Goal: Information Seeking & Learning: Learn about a topic

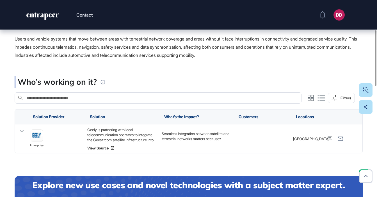
scroll to position [106, 0]
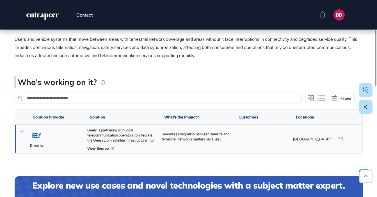
click at [22, 131] on icon at bounding box center [22, 131] width 4 height 2
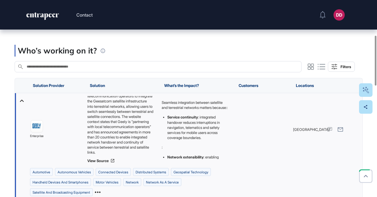
scroll to position [143, 0]
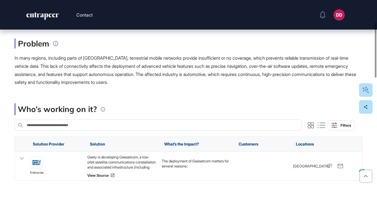
scroll to position [107, 0]
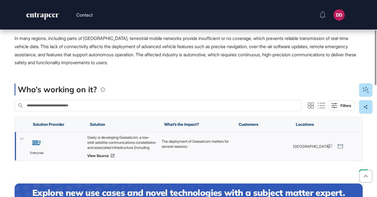
click at [21, 138] on icon at bounding box center [22, 138] width 4 height 2
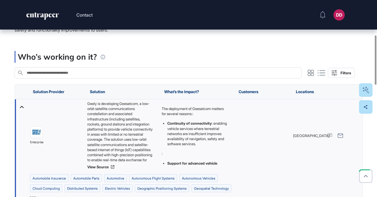
scroll to position [0, 0]
drag, startPoint x: 113, startPoint y: 119, endPoint x: 124, endPoint y: 130, distance: 15.9
click at [124, 130] on div "Geely is developing Geesatcom, a low-orbit satellite communications constellati…" at bounding box center [121, 131] width 69 height 59
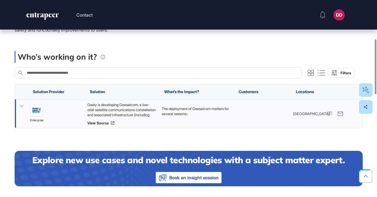
click at [21, 106] on icon at bounding box center [22, 106] width 4 height 2
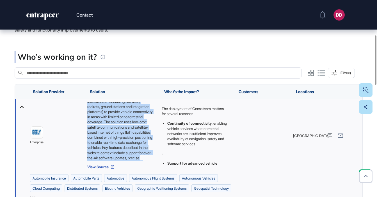
scroll to position [74, 0]
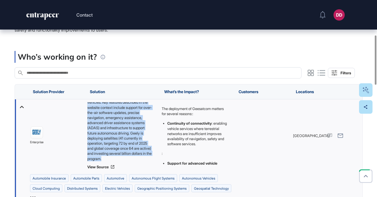
drag, startPoint x: 88, startPoint y: 104, endPoint x: 140, endPoint y: 159, distance: 75.1
click at [140, 159] on div "Geely is developing Geesatcom, a low-orbit satellite communications constellati…" at bounding box center [121, 131] width 69 height 59
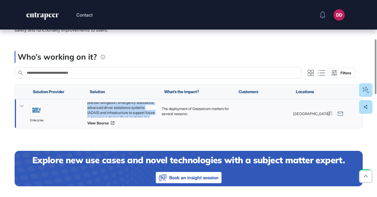
copy div "Geely is developing Geesatcom, a low-orbit satellite communications constellati…"
click at [22, 106] on icon at bounding box center [22, 106] width 4 height 2
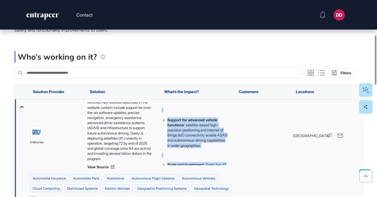
scroll to position [75, 0]
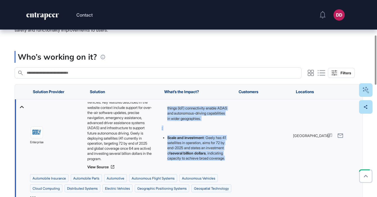
drag, startPoint x: 161, startPoint y: 108, endPoint x: 214, endPoint y: 155, distance: 70.6
click at [214, 155] on div "The deployment of Geesatcom matters for several reasons:: Continuity of connect…" at bounding box center [196, 135] width 74 height 72
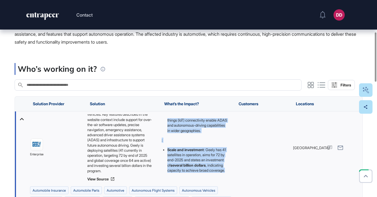
copy div "The deployment of Geesatcom matters for several reasons:: Continuity of connect…"
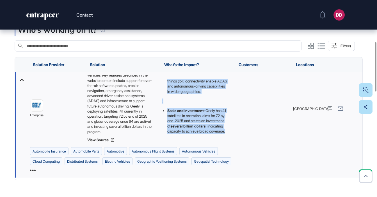
scroll to position [167, 0]
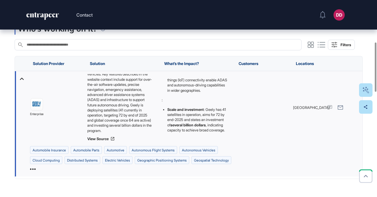
click at [36, 169] on icon at bounding box center [33, 168] width 6 height 1
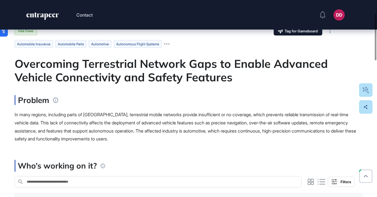
scroll to position [0, 0]
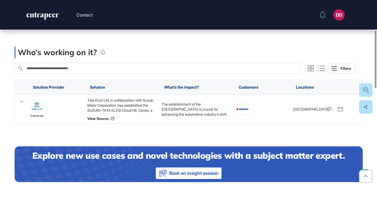
scroll to position [106, 0]
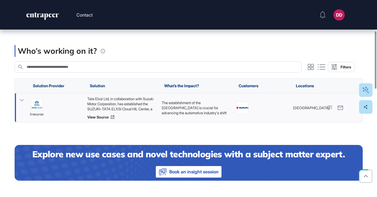
click at [20, 101] on icon at bounding box center [22, 100] width 4 height 2
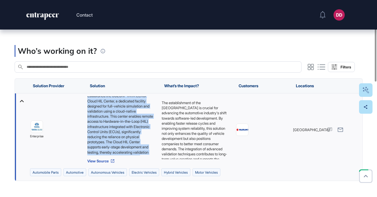
scroll to position [28, 0]
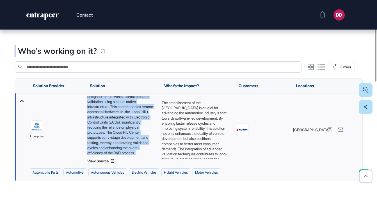
drag, startPoint x: 87, startPoint y: 106, endPoint x: 141, endPoint y: 166, distance: 80.5
click at [141, 163] on div "Tata Elxsi Ltd, in collaboration with Suzuki Motor Corporation, has established…" at bounding box center [121, 129] width 69 height 67
copy div "Tata Elxsi Ltd, in collaboration with Suzuki Motor Corporation, has established…"
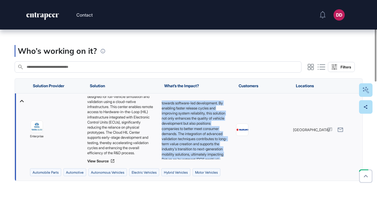
scroll to position [23, 0]
drag, startPoint x: 161, startPoint y: 110, endPoint x: 218, endPoint y: 170, distance: 82.5
click at [218, 166] on div "The establishment of the Cloud HIL Center is crucial for advancing the automoti…" at bounding box center [196, 129] width 74 height 72
copy p "The establishment of the Cloud HIL Center is crucial for advancing the automoti…"
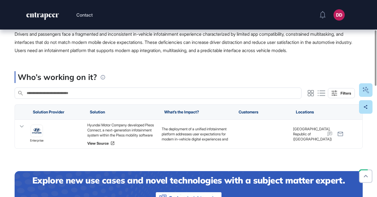
scroll to position [113, 0]
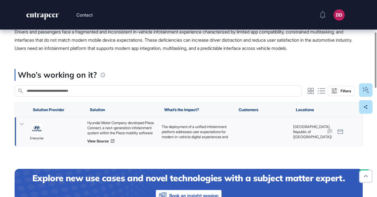
click at [24, 124] on icon at bounding box center [22, 124] width 8 height 8
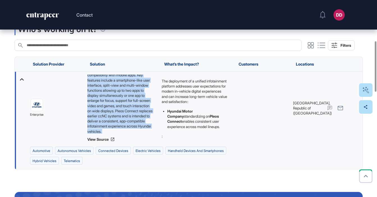
scroll to position [48, 0]
drag, startPoint x: 87, startPoint y: 75, endPoint x: 146, endPoint y: 136, distance: 84.2
click at [146, 136] on div "Hyundai Motor Company developed Pleos Connect, a next-generation infotainment s…" at bounding box center [121, 107] width 69 height 67
copy div "Hyundai Motor Company developed Pleos Connect, a next-generation infotainment s…"
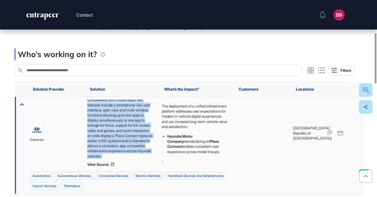
scroll to position [115, 0]
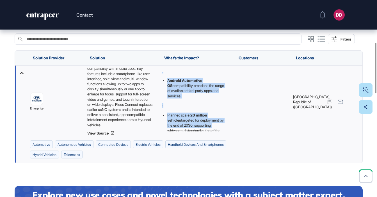
scroll to position [75, 0]
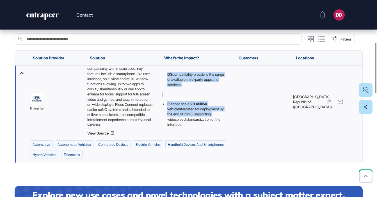
drag, startPoint x: 162, startPoint y: 74, endPoint x: 218, endPoint y: 133, distance: 81.2
click at [218, 133] on div "The deployment of a unified infotainment platform addresses user expectations f…" at bounding box center [196, 101] width 74 height 72
copy div "The deployment of a unified infotainment platform addresses user expectations f…"
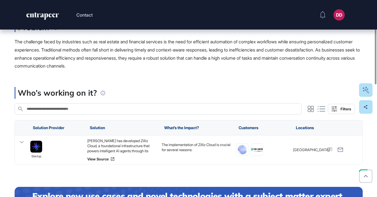
scroll to position [104, 0]
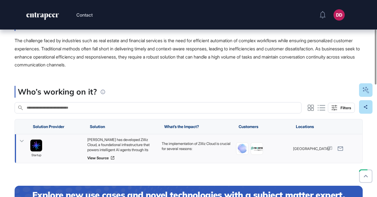
click at [22, 140] on icon at bounding box center [22, 141] width 8 height 8
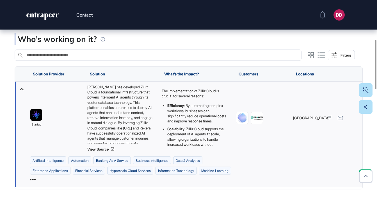
scroll to position [156, 0]
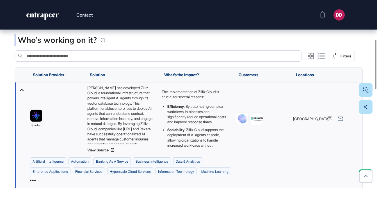
click at [36, 182] on icon at bounding box center [33, 180] width 6 height 6
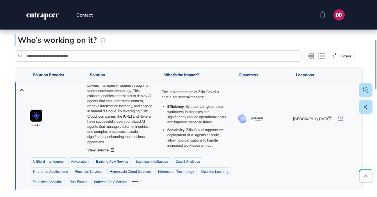
scroll to position [18, 0]
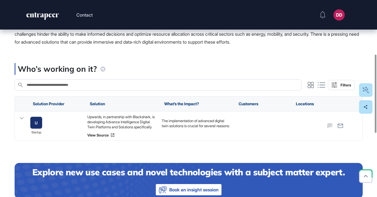
scroll to position [139, 0]
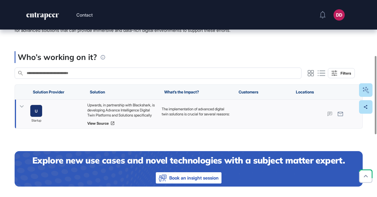
click at [23, 106] on icon at bounding box center [22, 106] width 4 height 2
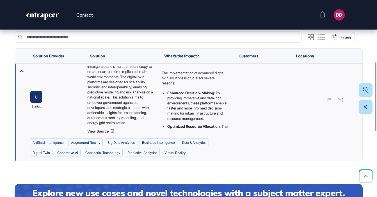
scroll to position [177, 0]
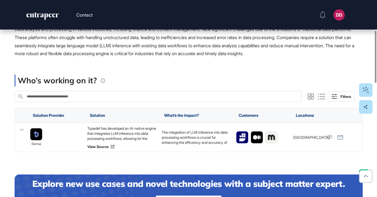
scroll to position [116, 0]
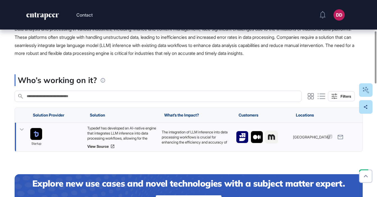
click at [23, 129] on icon at bounding box center [22, 129] width 4 height 2
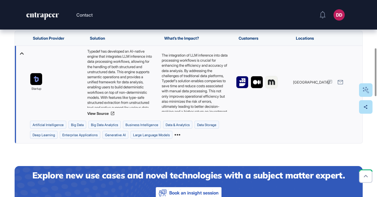
scroll to position [197, 0]
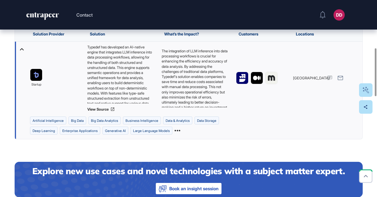
click at [180, 132] on icon at bounding box center [178, 131] width 6 height 6
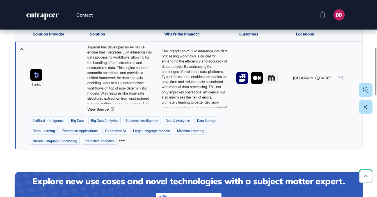
scroll to position [203, 0]
